Goal: Obtain resource: Download file/media

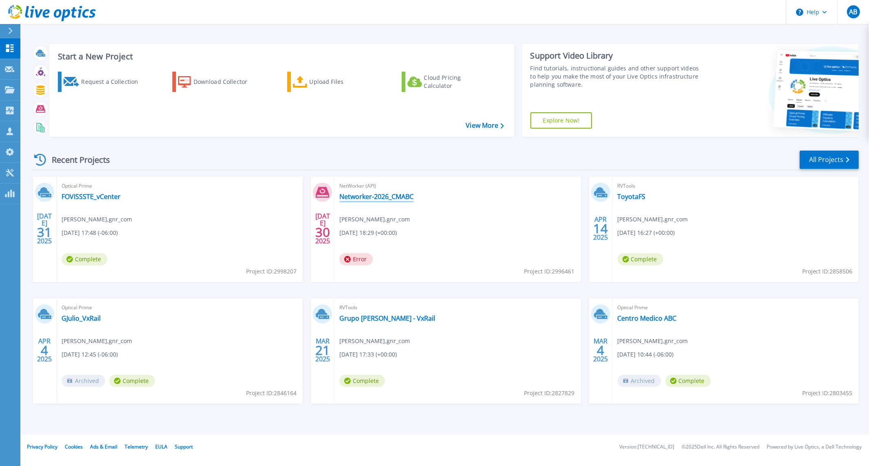
click at [396, 200] on link "Networker-2026_CMABC" at bounding box center [376, 197] width 74 height 8
click at [103, 198] on link "FOVISSSTE_vCenter" at bounding box center [90, 197] width 59 height 8
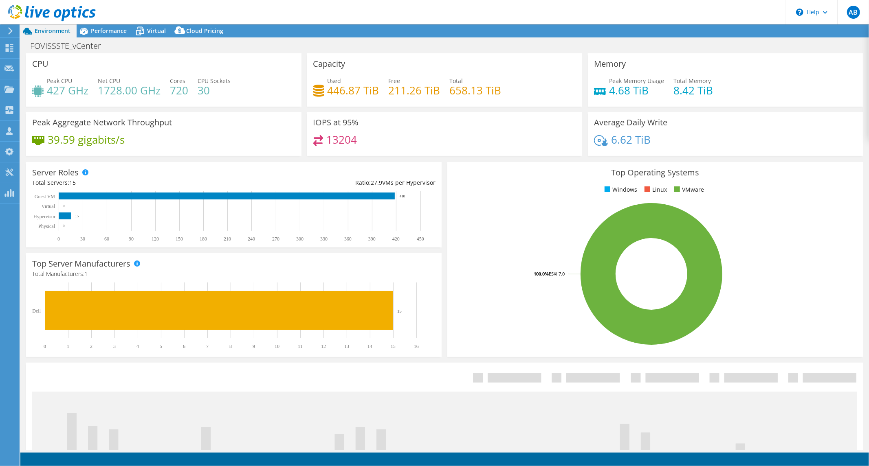
select select "USD"
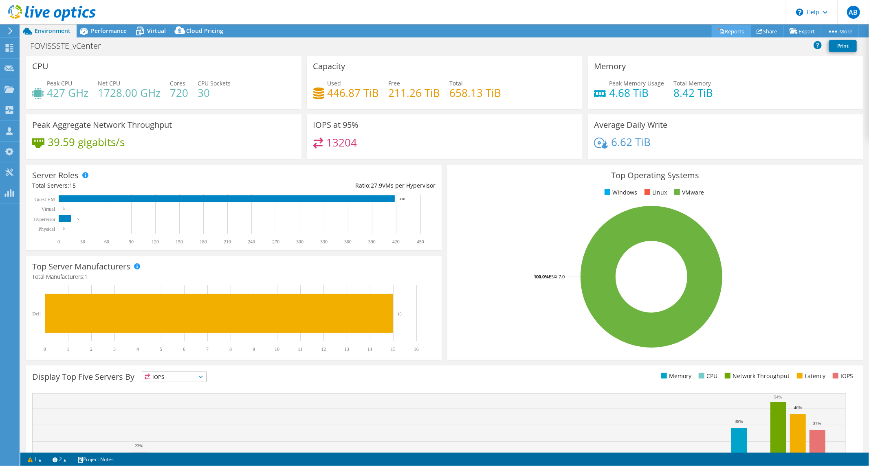
click at [735, 37] on link "Reports" at bounding box center [730, 31] width 39 height 13
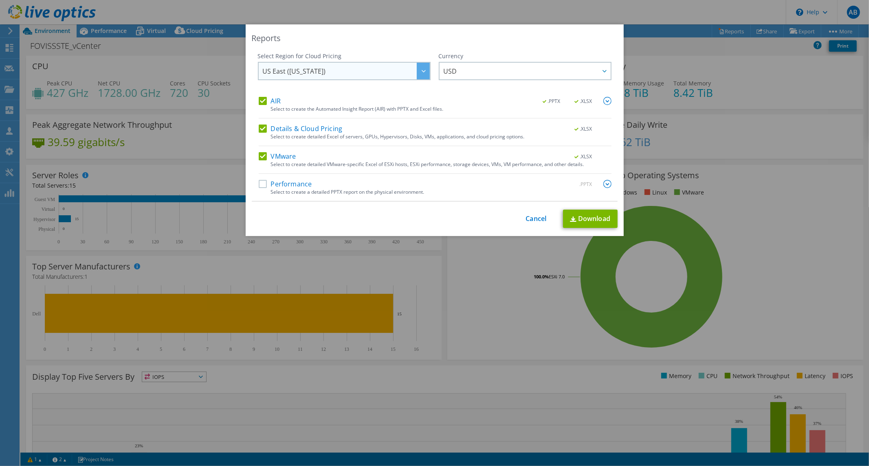
click at [411, 75] on span "US East (Virginia)" at bounding box center [346, 71] width 167 height 17
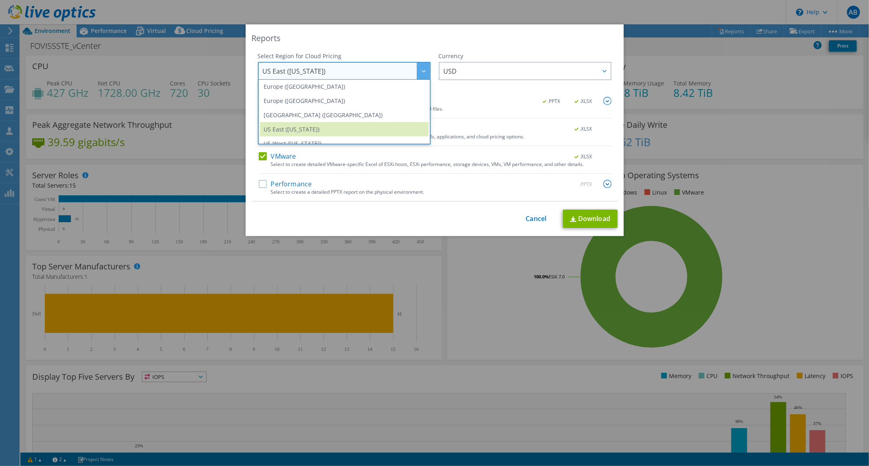
scroll to position [110, 0]
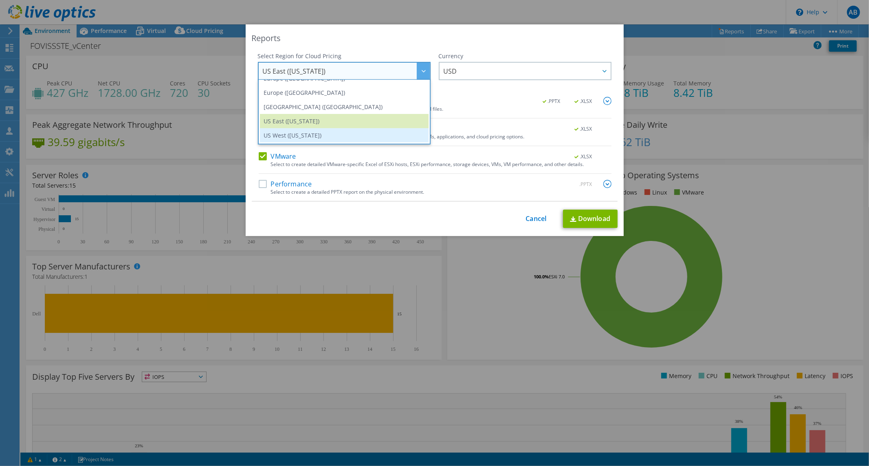
click at [304, 135] on li "US West (California)" at bounding box center [344, 135] width 169 height 14
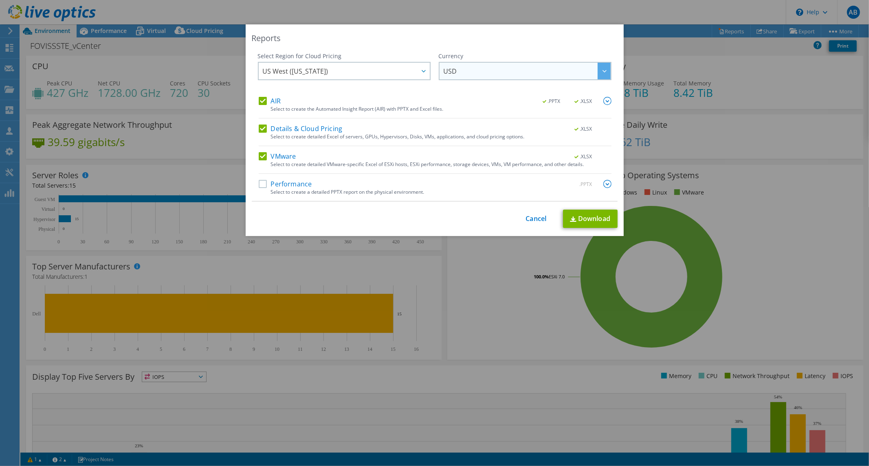
click at [482, 72] on span "USD" at bounding box center [527, 71] width 167 height 17
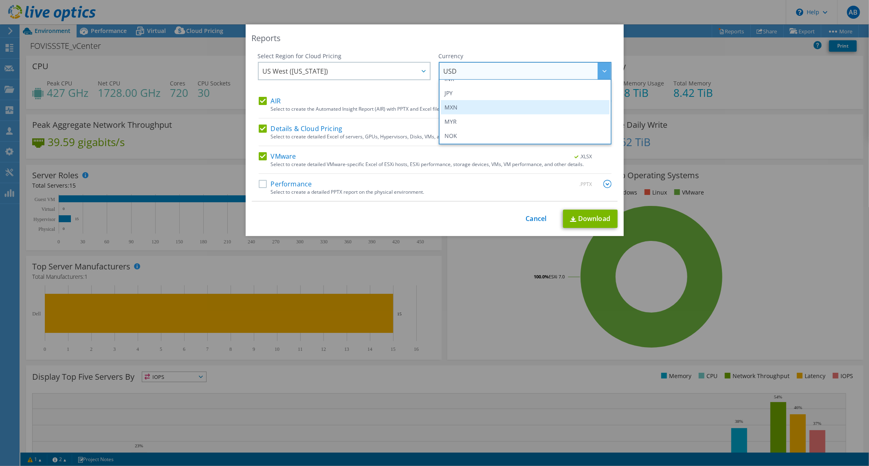
click at [481, 102] on li "MXN" at bounding box center [525, 107] width 169 height 14
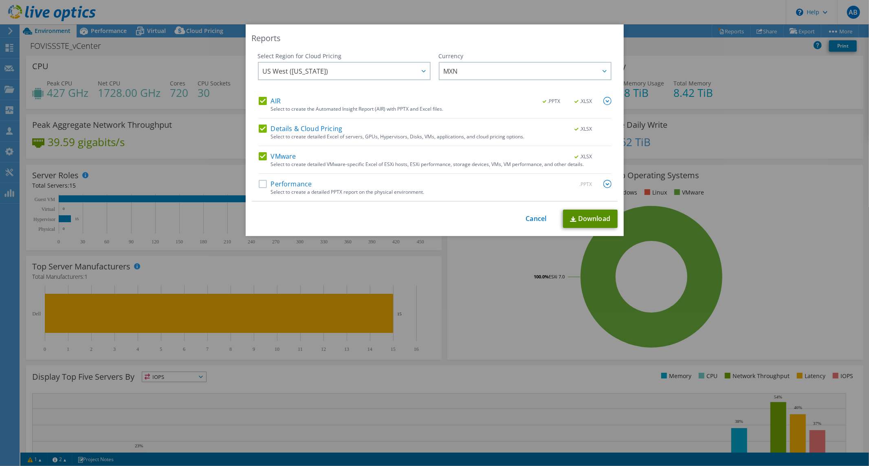
click at [589, 219] on link "Download" at bounding box center [590, 219] width 55 height 18
